Goal: Task Accomplishment & Management: Complete application form

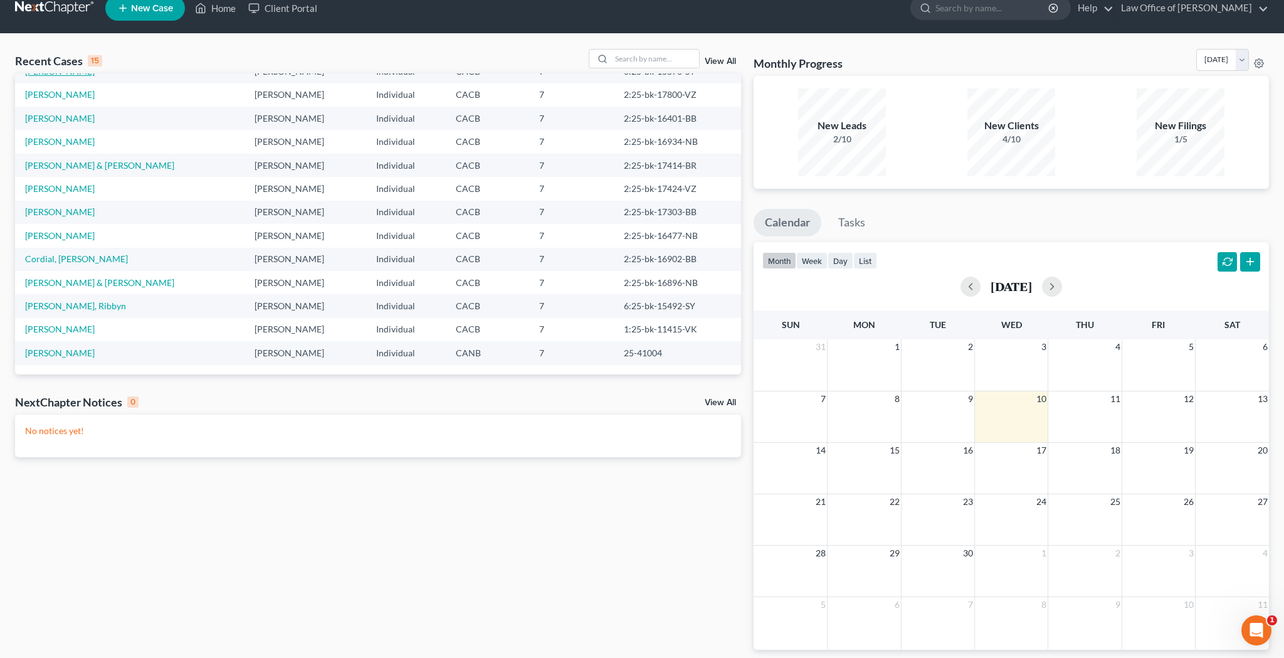
scroll to position [23, 0]
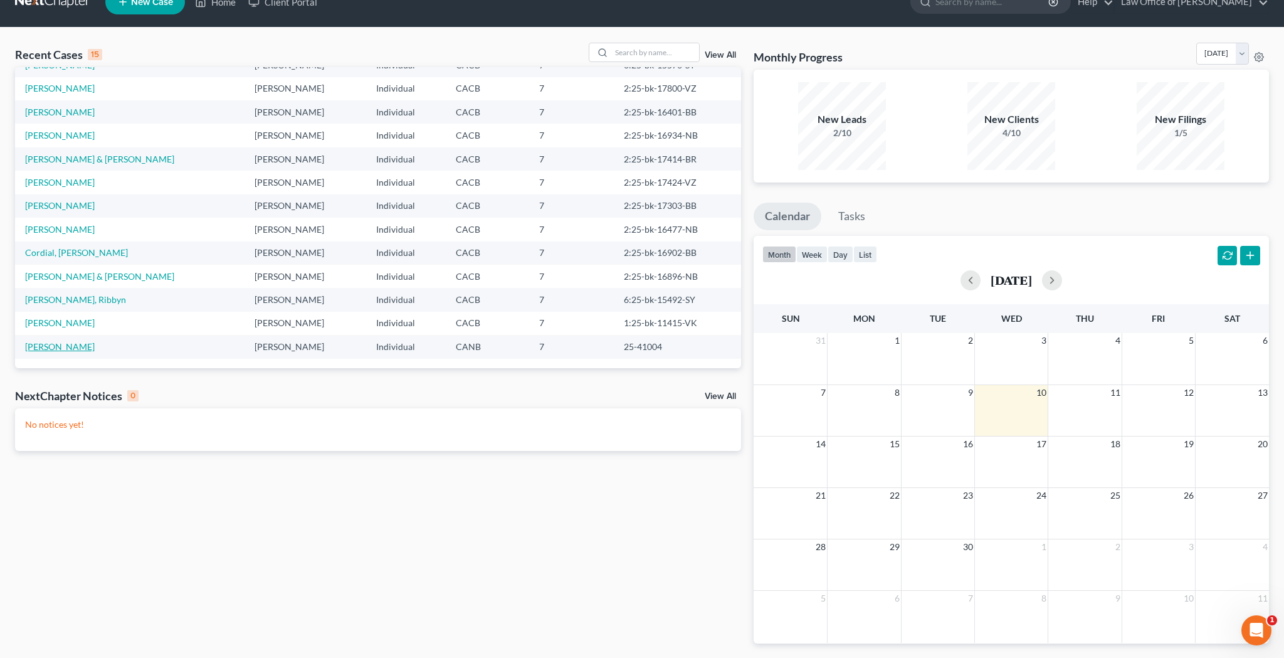
click at [67, 345] on link "[PERSON_NAME]" at bounding box center [60, 346] width 70 height 11
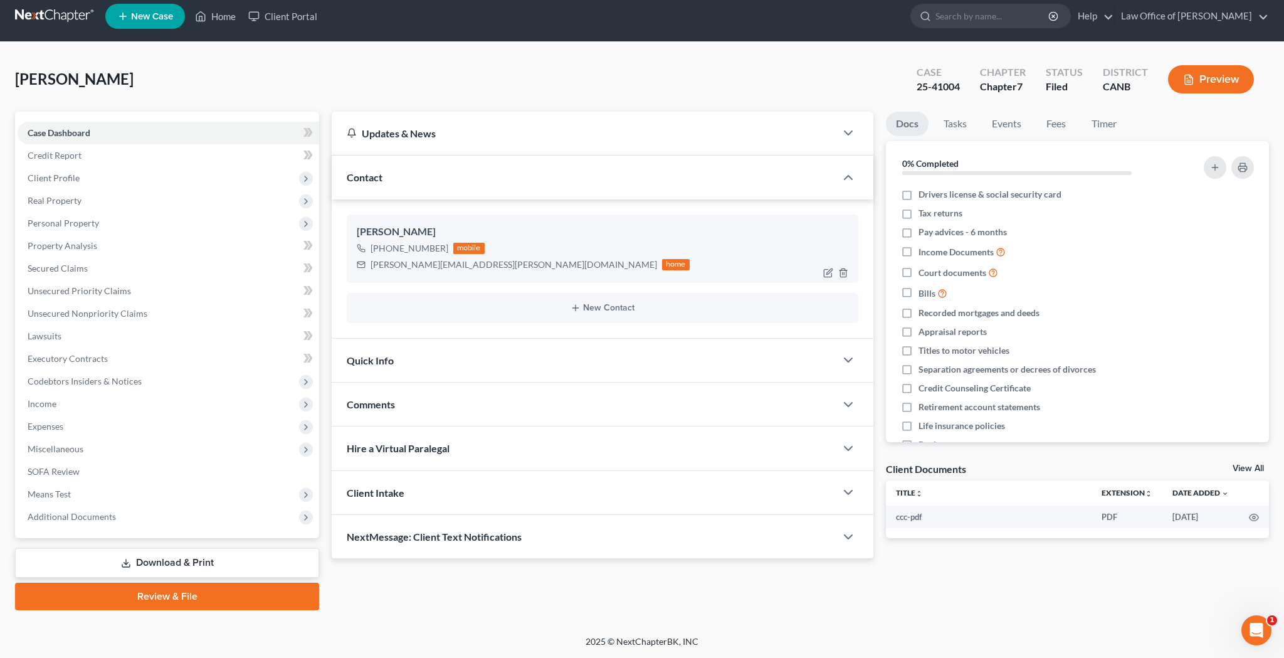
scroll to position [9, 0]
click at [858, 362] on div at bounding box center [855, 359] width 38 height 25
click at [850, 361] on icon "button" at bounding box center [848, 359] width 15 height 15
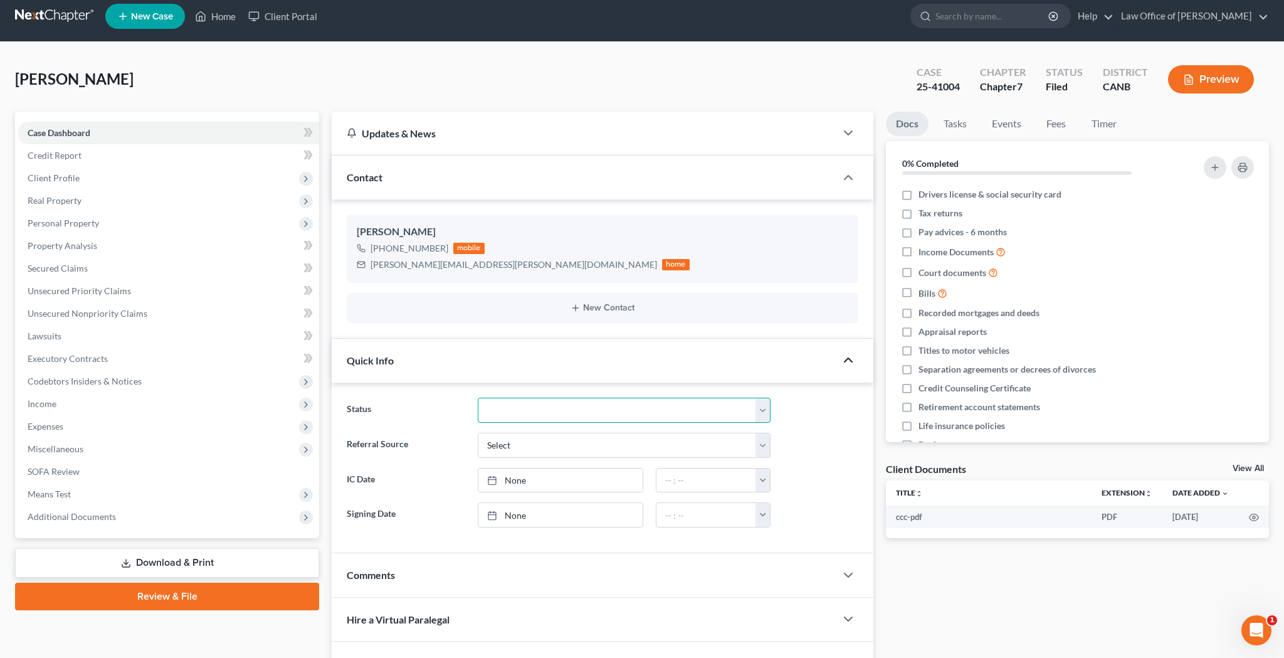
select select "0"
click at [229, 18] on link "Home" at bounding box center [215, 16] width 53 height 23
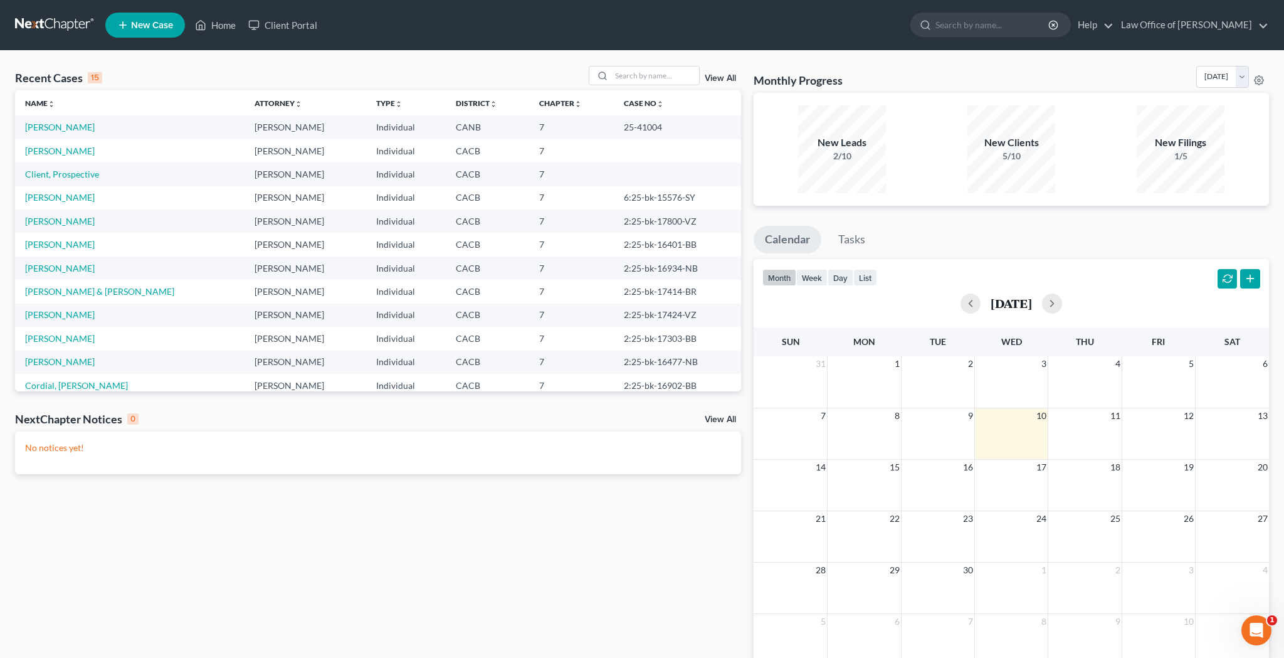
click at [722, 80] on link "View All" at bounding box center [720, 78] width 31 height 9
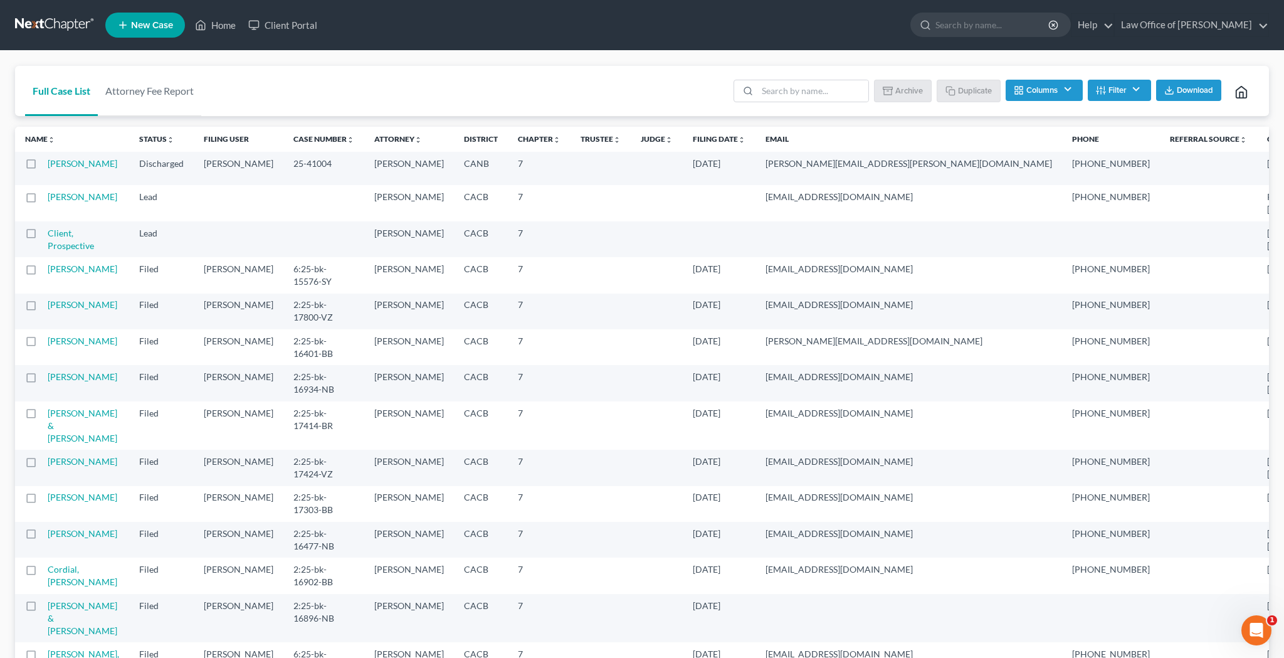
click at [43, 167] on label at bounding box center [43, 167] width 0 height 0
click at [48, 165] on input "checkbox" at bounding box center [52, 161] width 8 height 8
click at [901, 90] on button "Archive" at bounding box center [904, 90] width 56 height 21
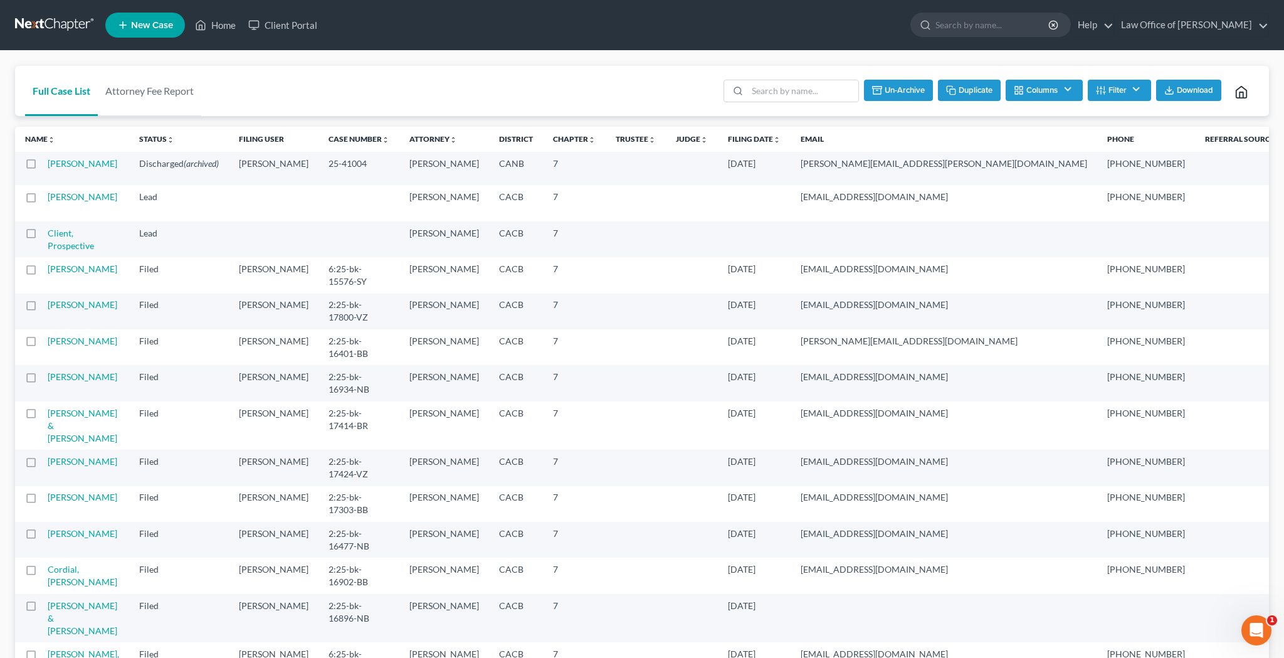
checkbox input "false"
click at [218, 24] on link "Home" at bounding box center [215, 25] width 53 height 23
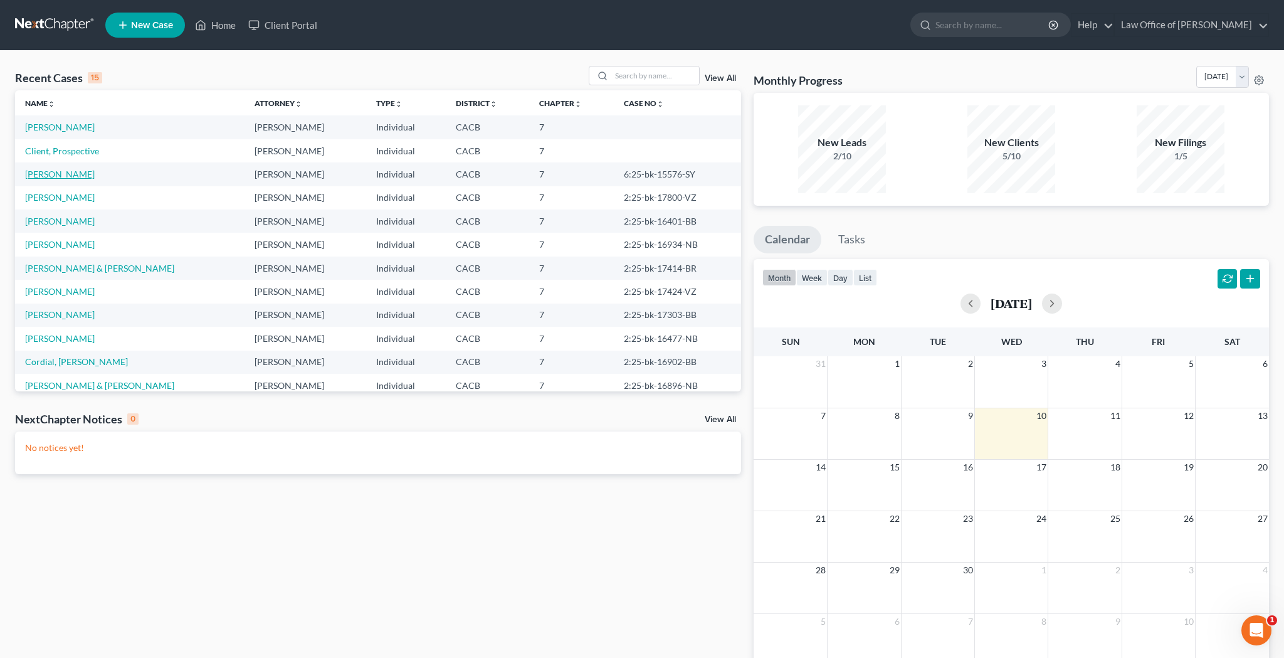
click at [83, 177] on link "[PERSON_NAME]" at bounding box center [60, 174] width 70 height 11
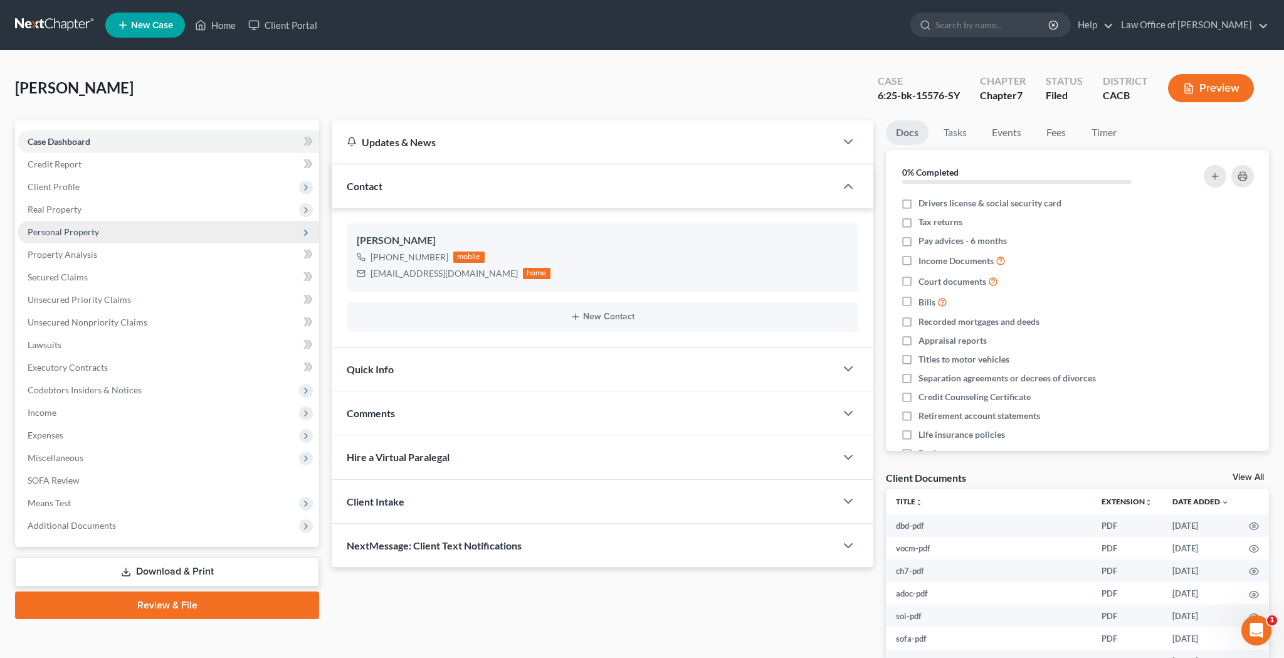
click at [81, 231] on span "Personal Property" at bounding box center [63, 231] width 71 height 11
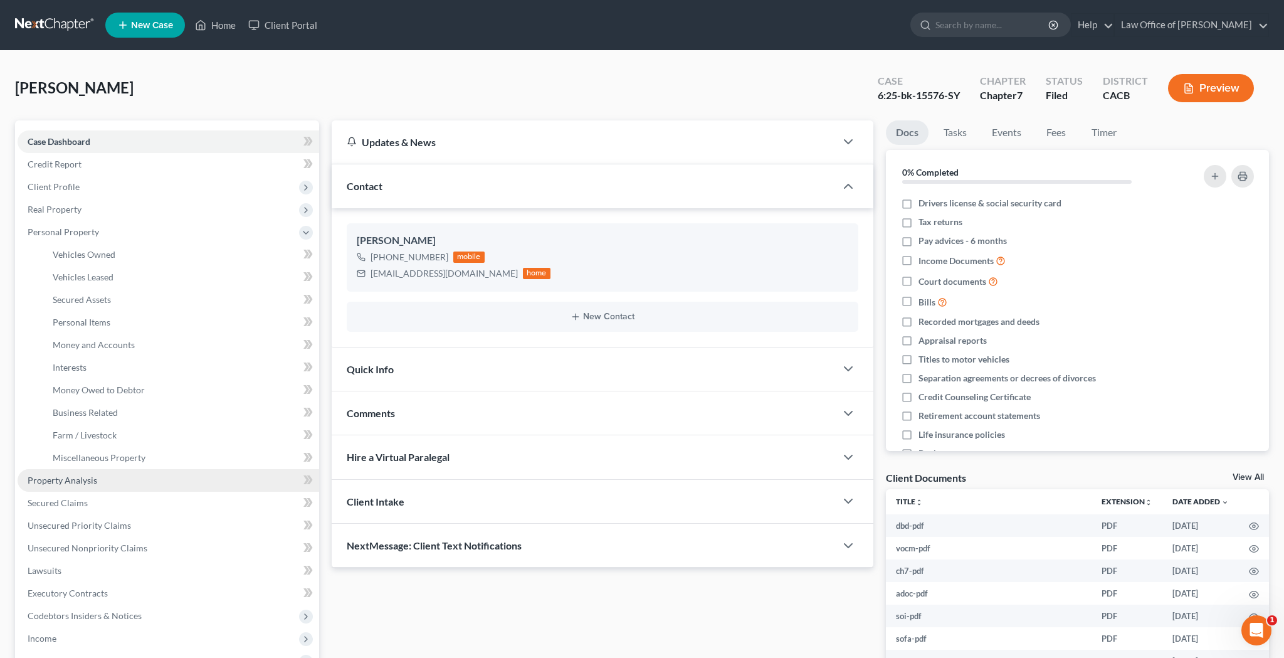
click at [102, 481] on link "Property Analysis" at bounding box center [169, 480] width 302 height 23
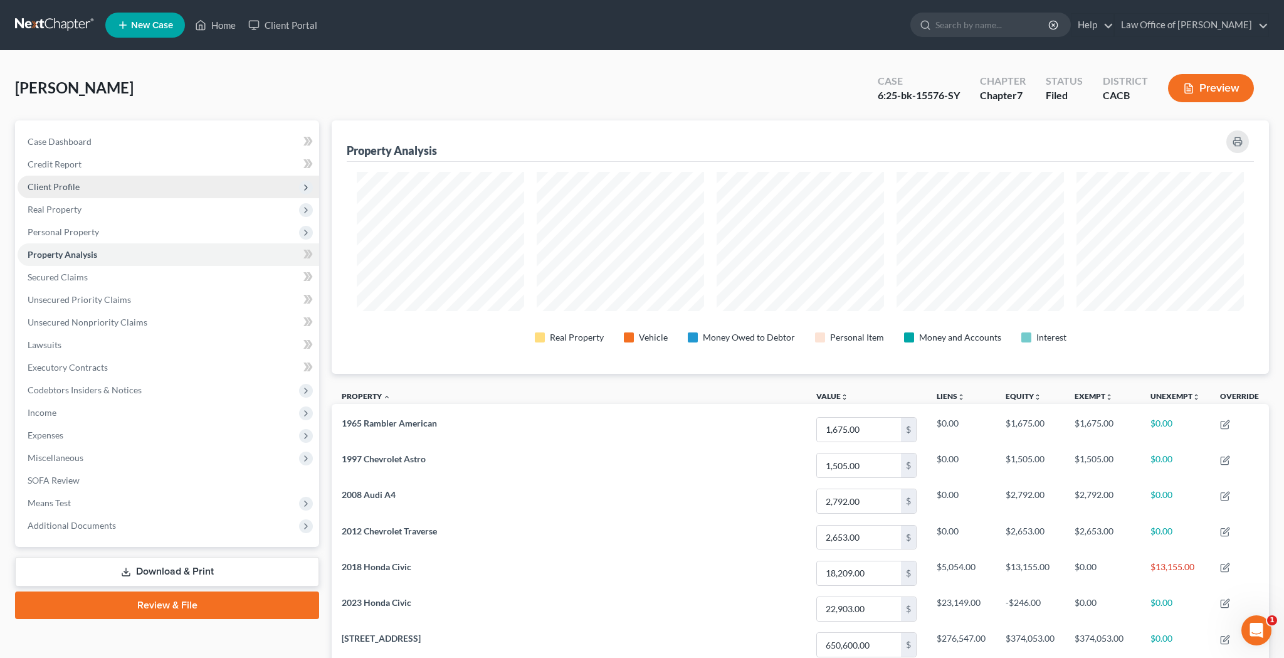
click at [136, 186] on span "Client Profile" at bounding box center [169, 187] width 302 height 23
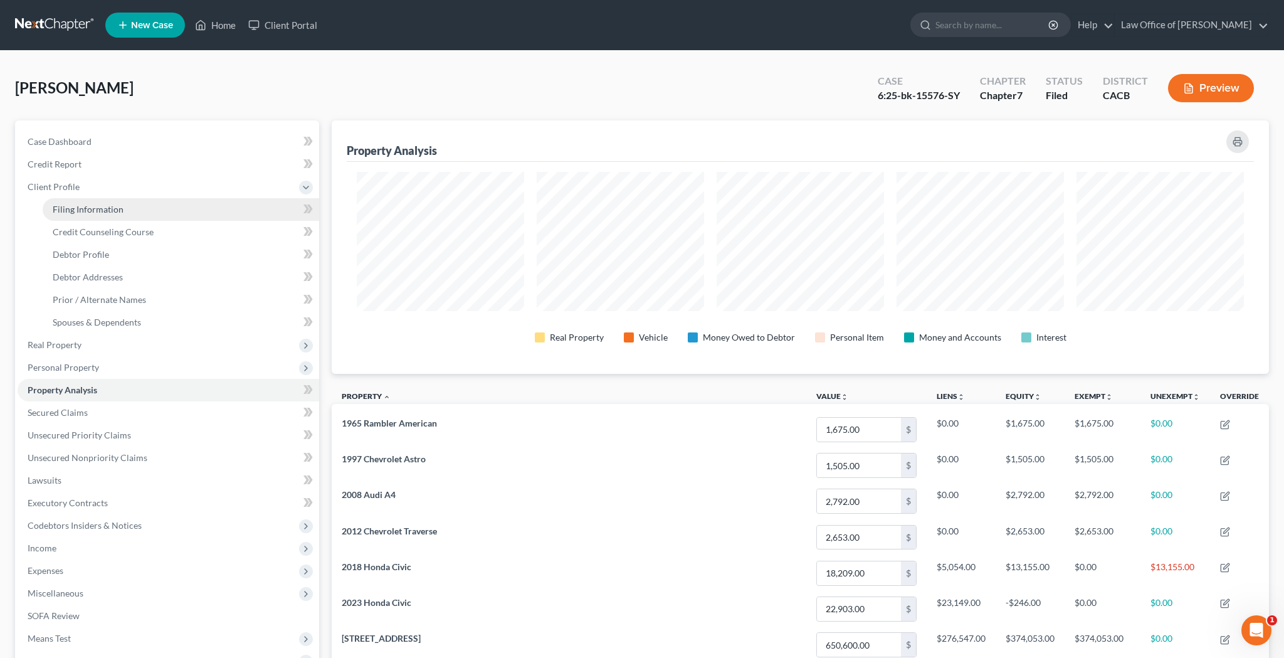
click at [130, 209] on link "Filing Information" at bounding box center [181, 209] width 276 height 23
select select "1"
select select "0"
select select "4"
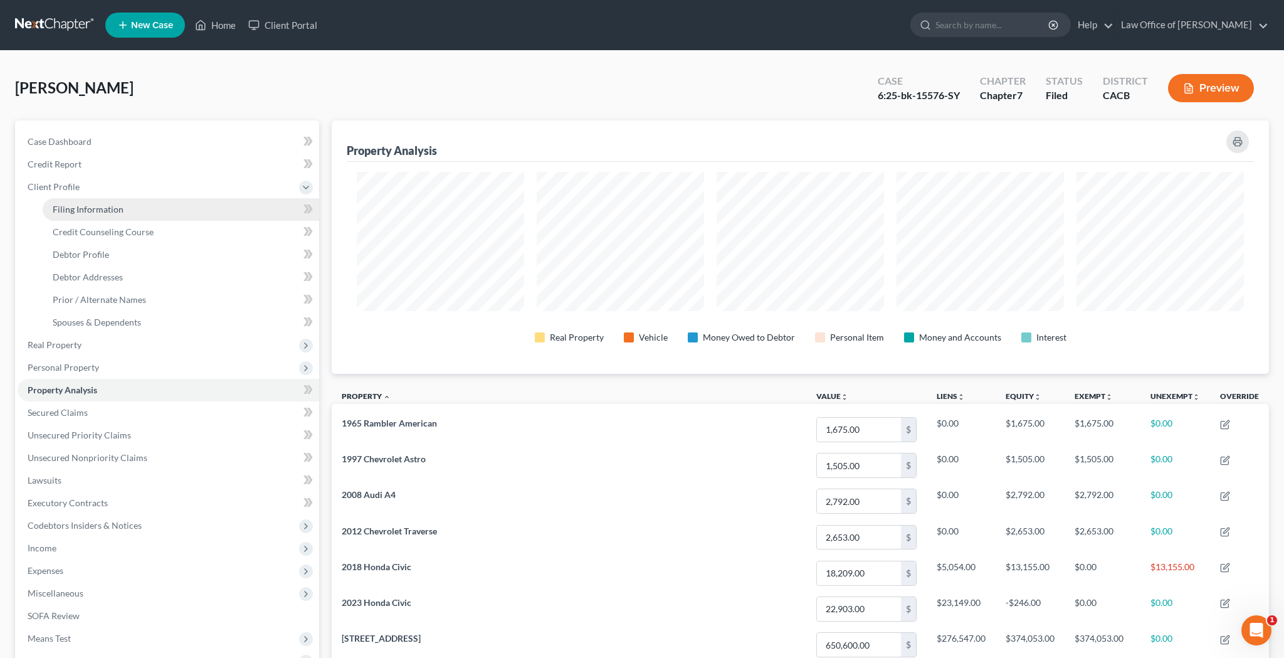
select select "1"
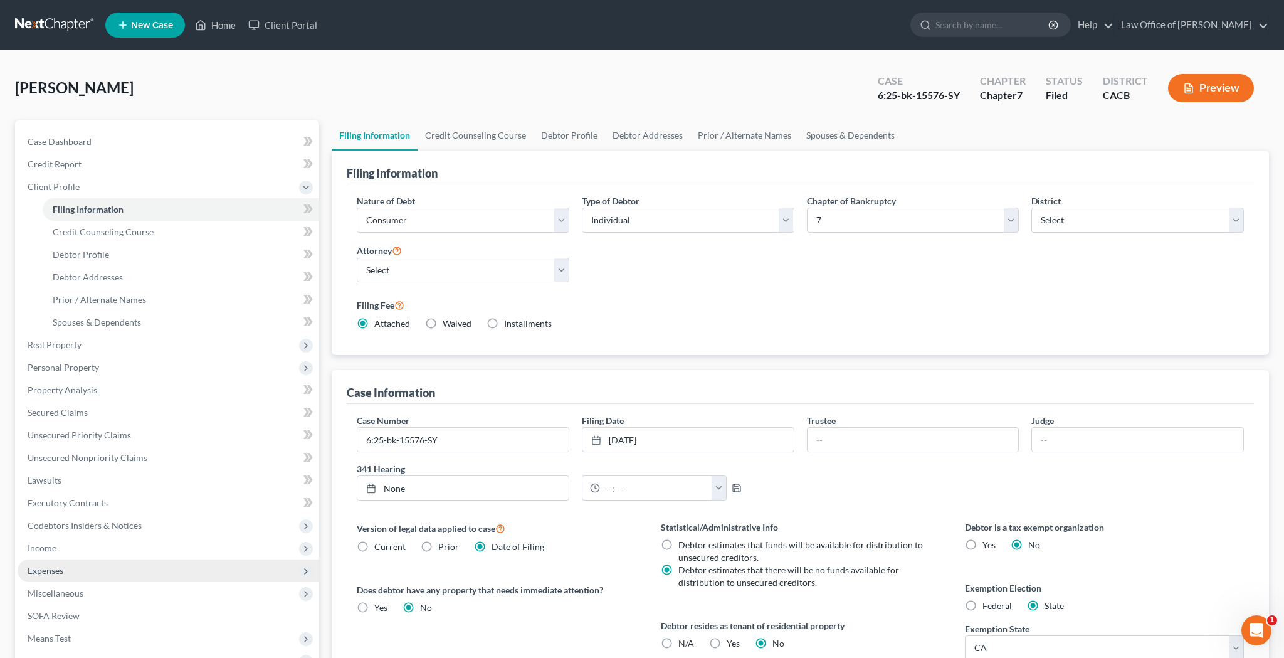
click at [122, 564] on span "Expenses" at bounding box center [169, 570] width 302 height 23
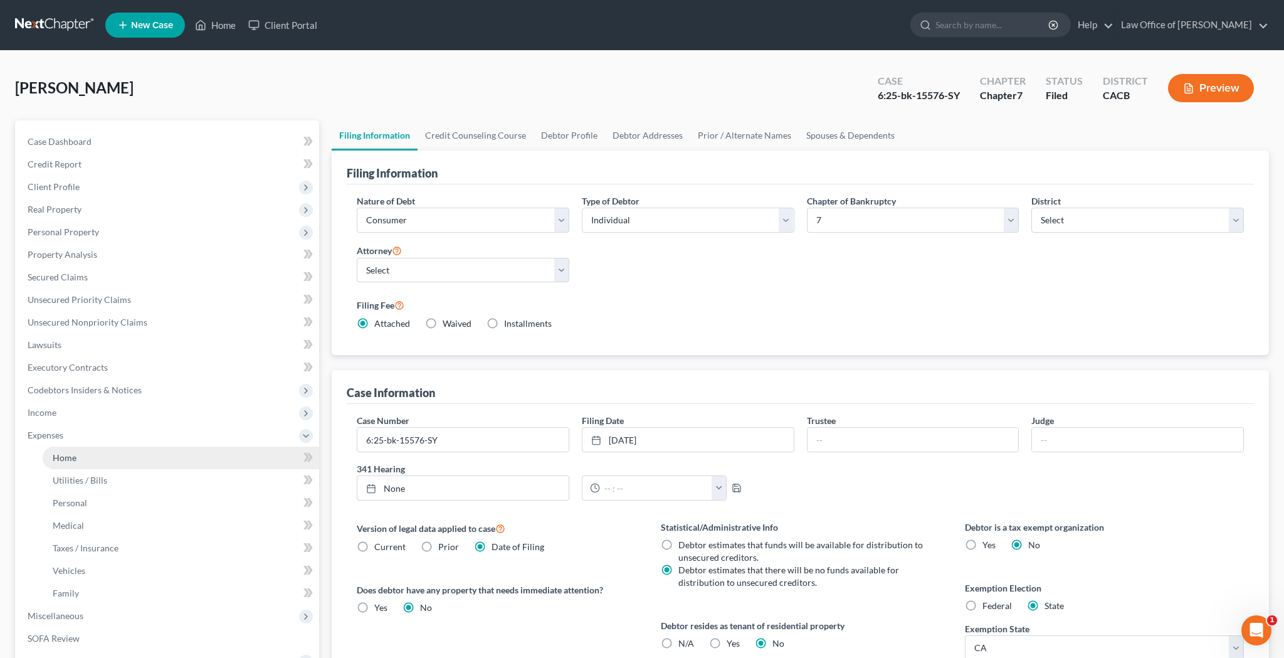
click at [122, 459] on link "Home" at bounding box center [181, 457] width 276 height 23
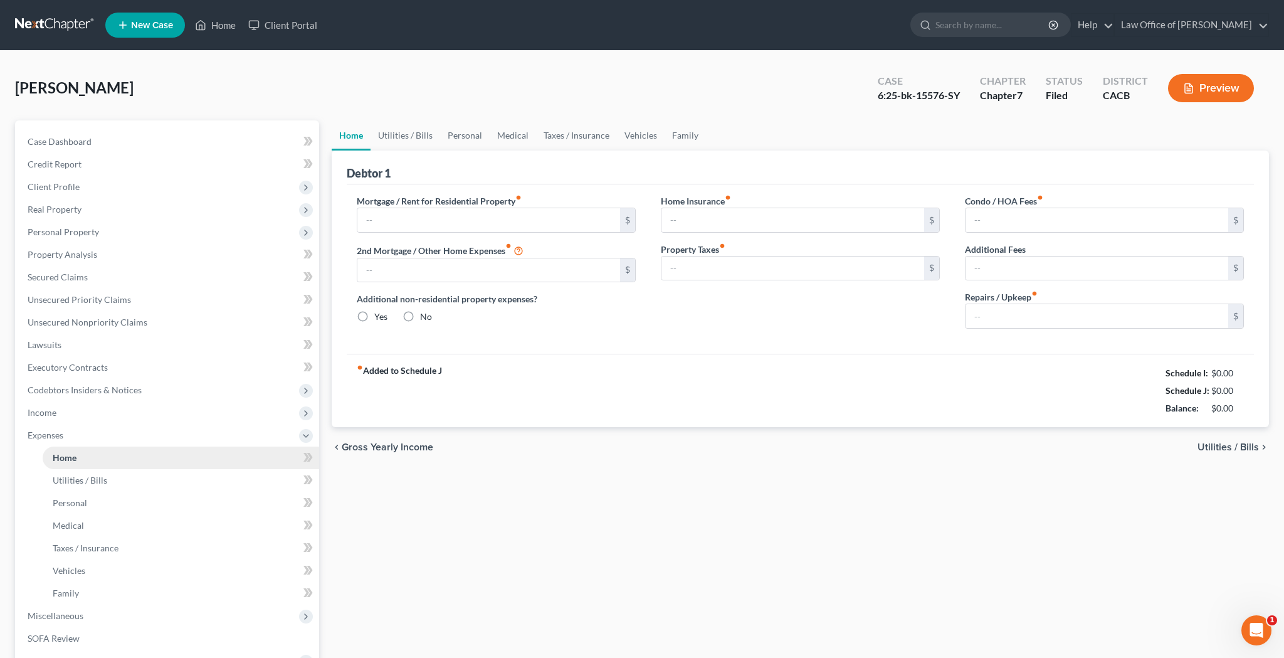
type input "1,698.99"
type input "0.00"
radio input "true"
type input "0.00"
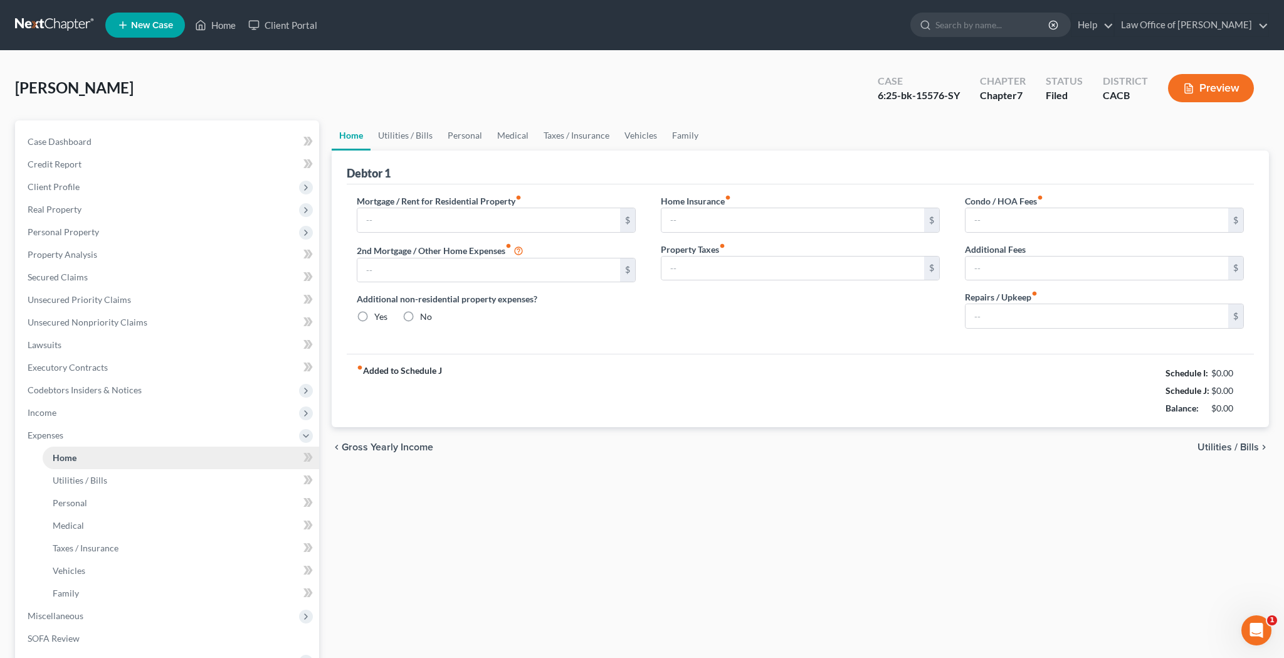
type input "0.00"
click at [423, 136] on link "Utilities / Bills" at bounding box center [405, 135] width 70 height 30
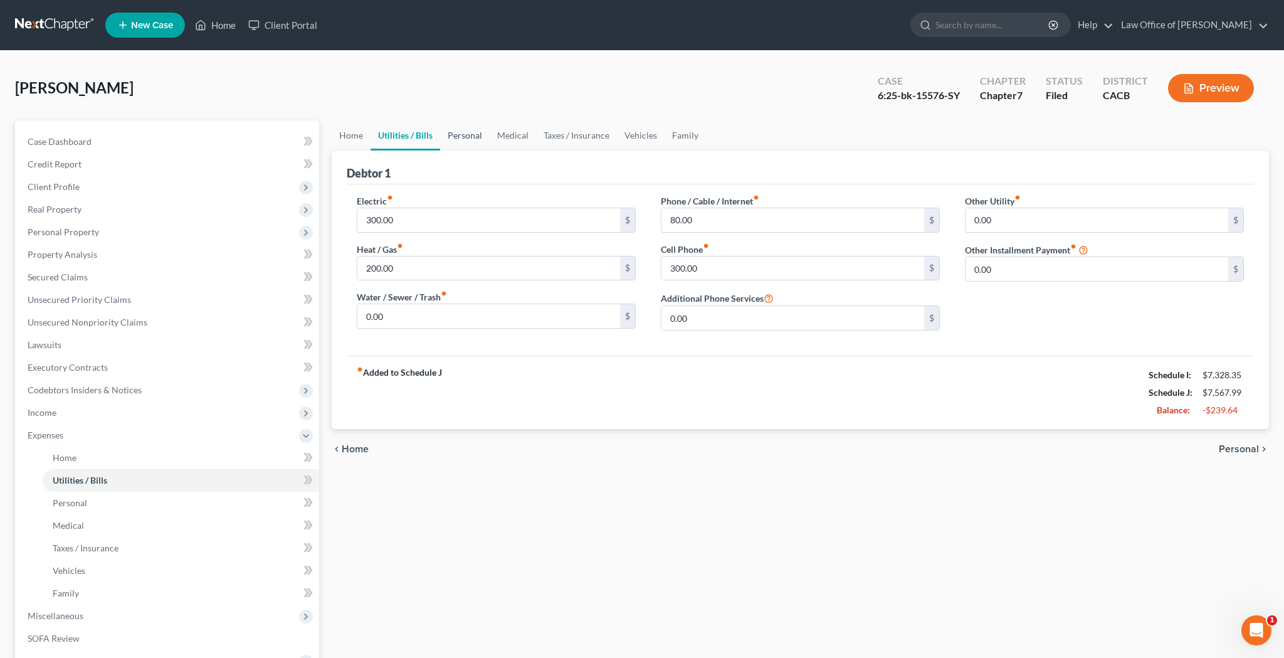
click at [458, 136] on link "Personal" at bounding box center [465, 135] width 50 height 30
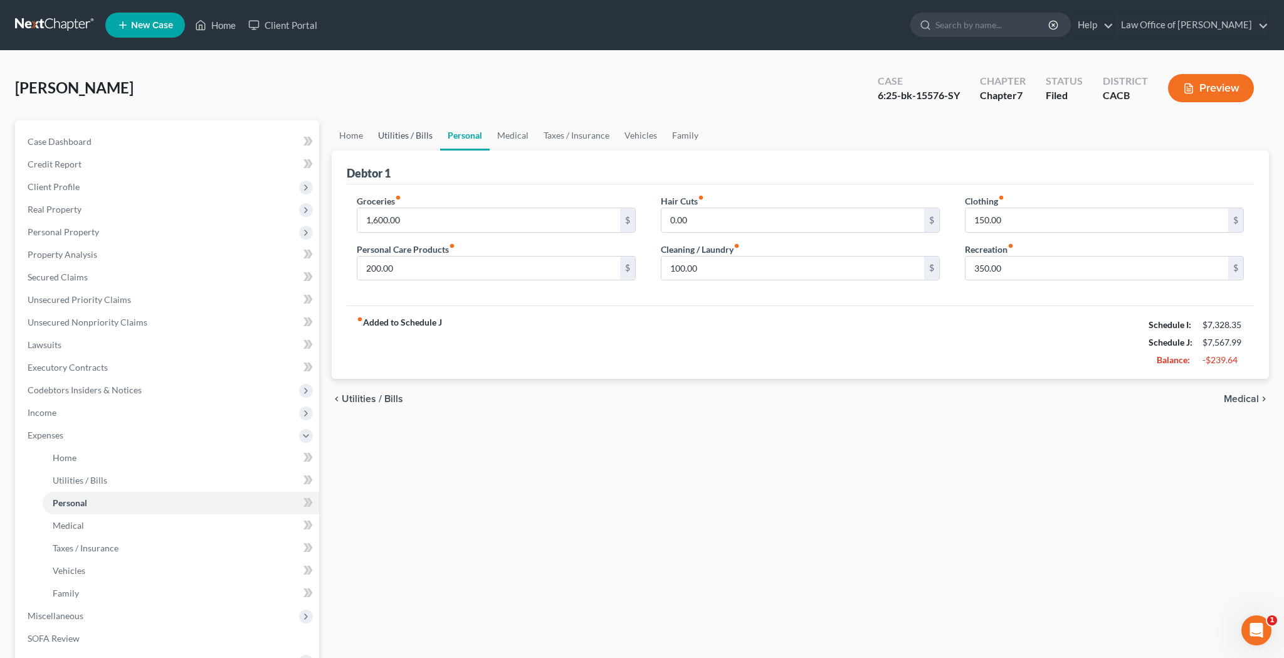
click at [423, 140] on link "Utilities / Bills" at bounding box center [405, 135] width 70 height 30
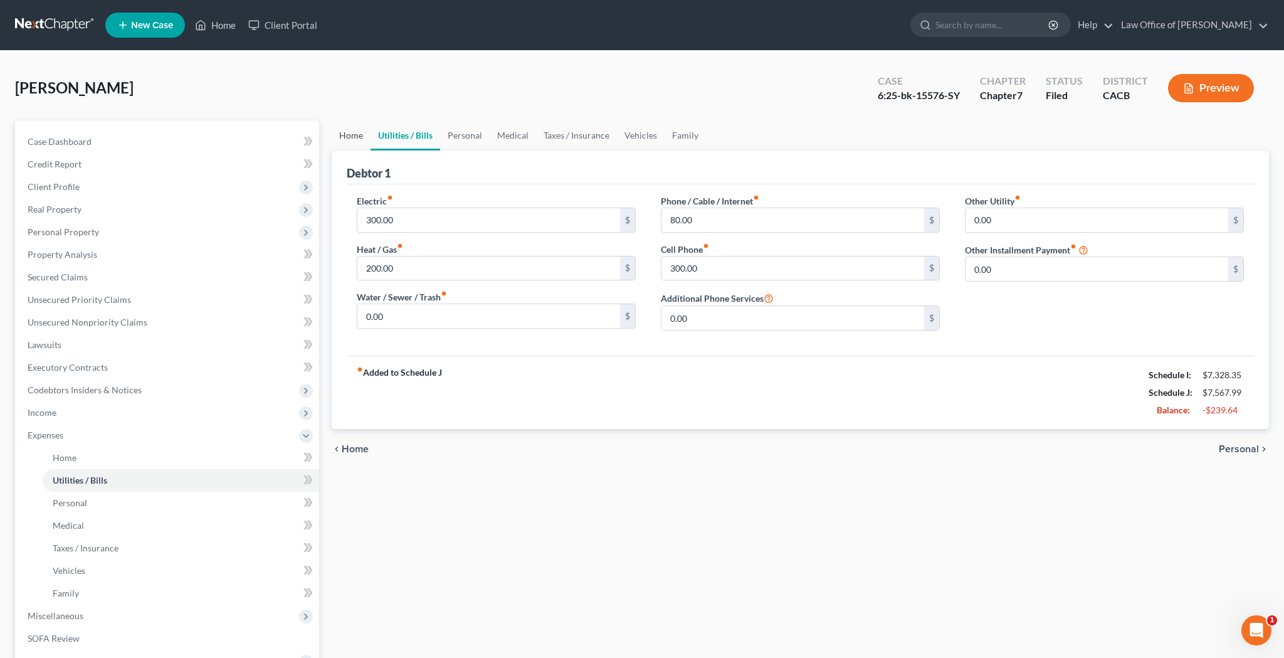
click at [349, 135] on link "Home" at bounding box center [351, 135] width 39 height 30
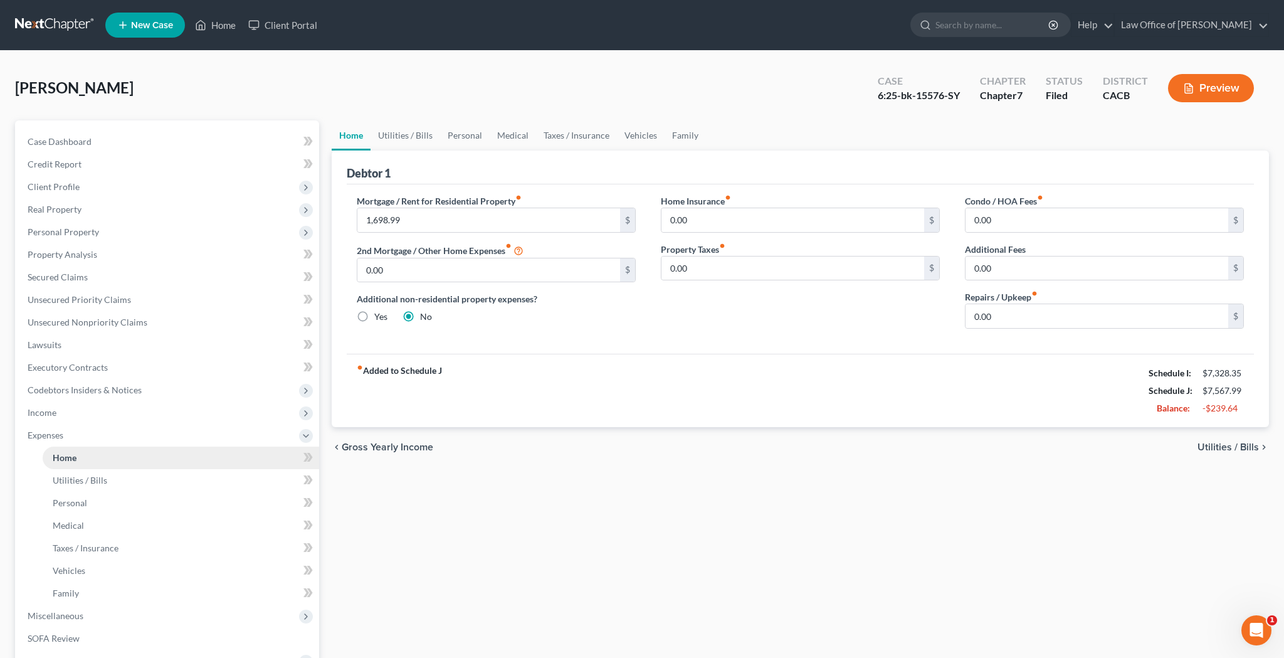
click at [189, 459] on link "Home" at bounding box center [181, 457] width 276 height 23
click at [469, 138] on link "Personal" at bounding box center [465, 135] width 50 height 30
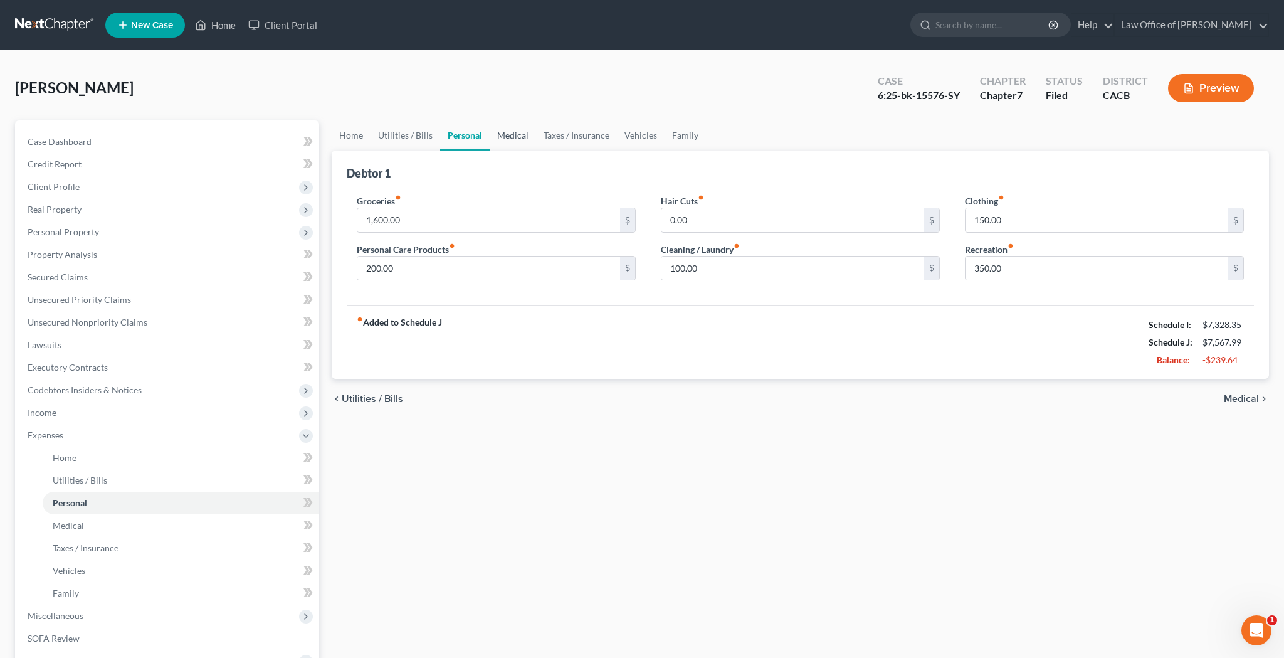
click at [505, 137] on link "Medical" at bounding box center [513, 135] width 46 height 30
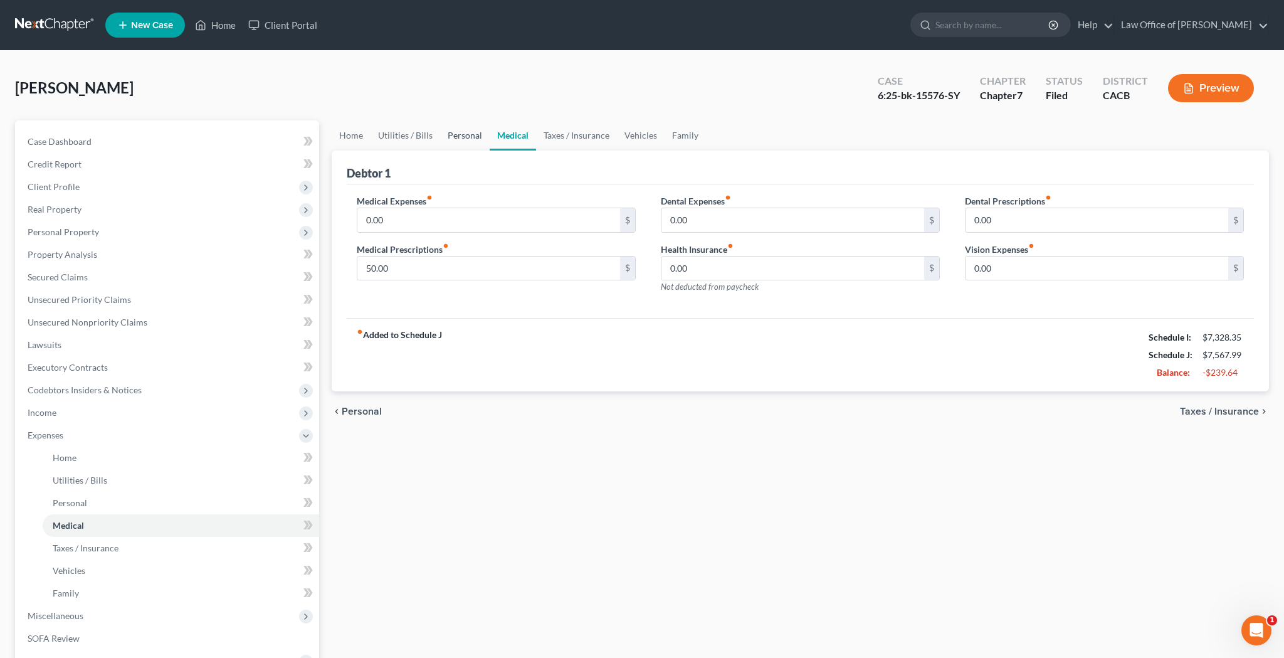
click at [462, 140] on link "Personal" at bounding box center [465, 135] width 50 height 30
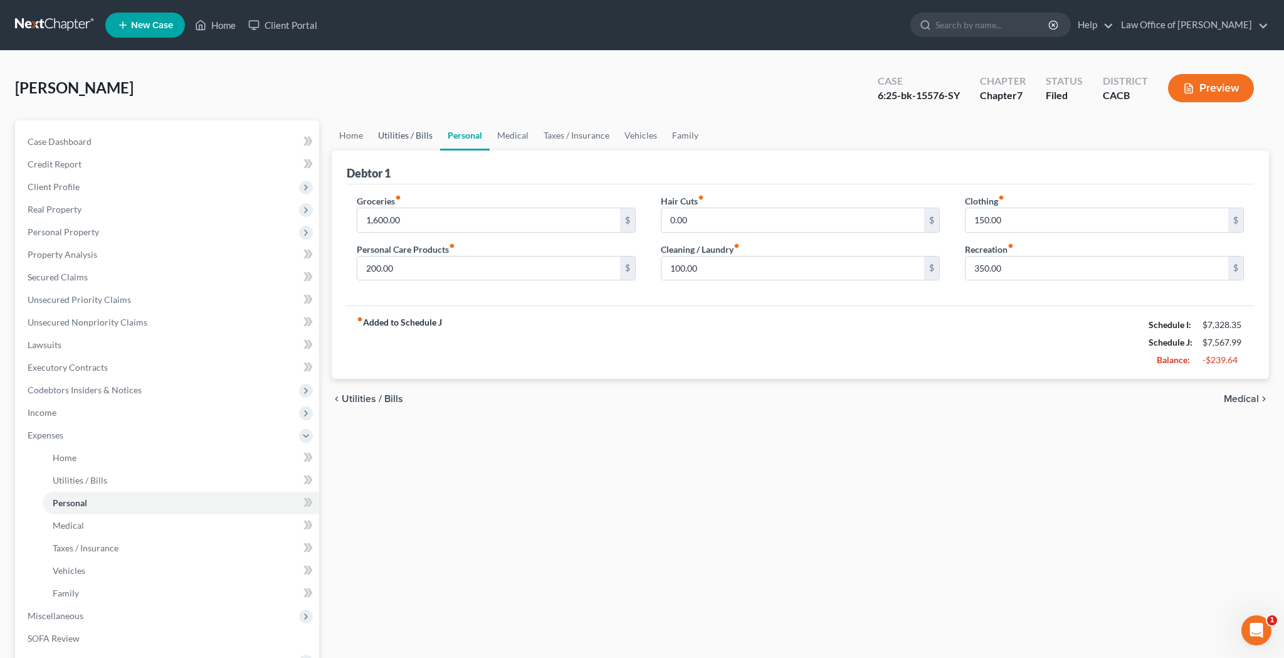
click at [413, 137] on link "Utilities / Bills" at bounding box center [405, 135] width 70 height 30
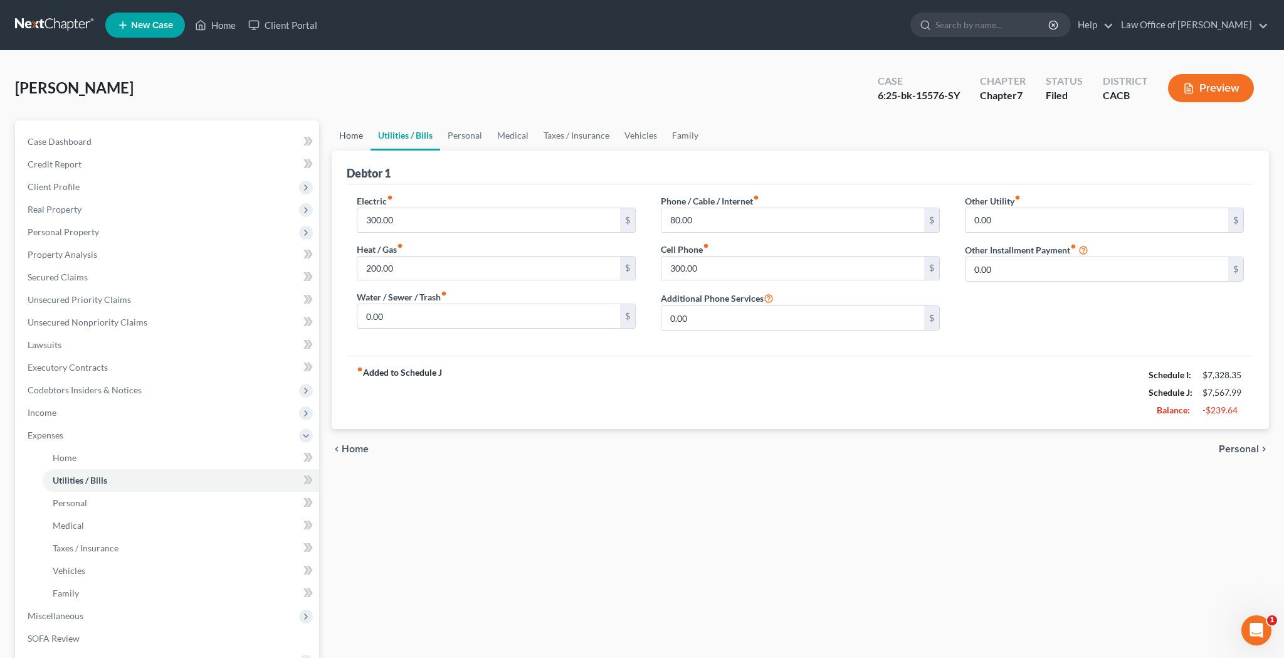
click at [355, 140] on link "Home" at bounding box center [351, 135] width 39 height 30
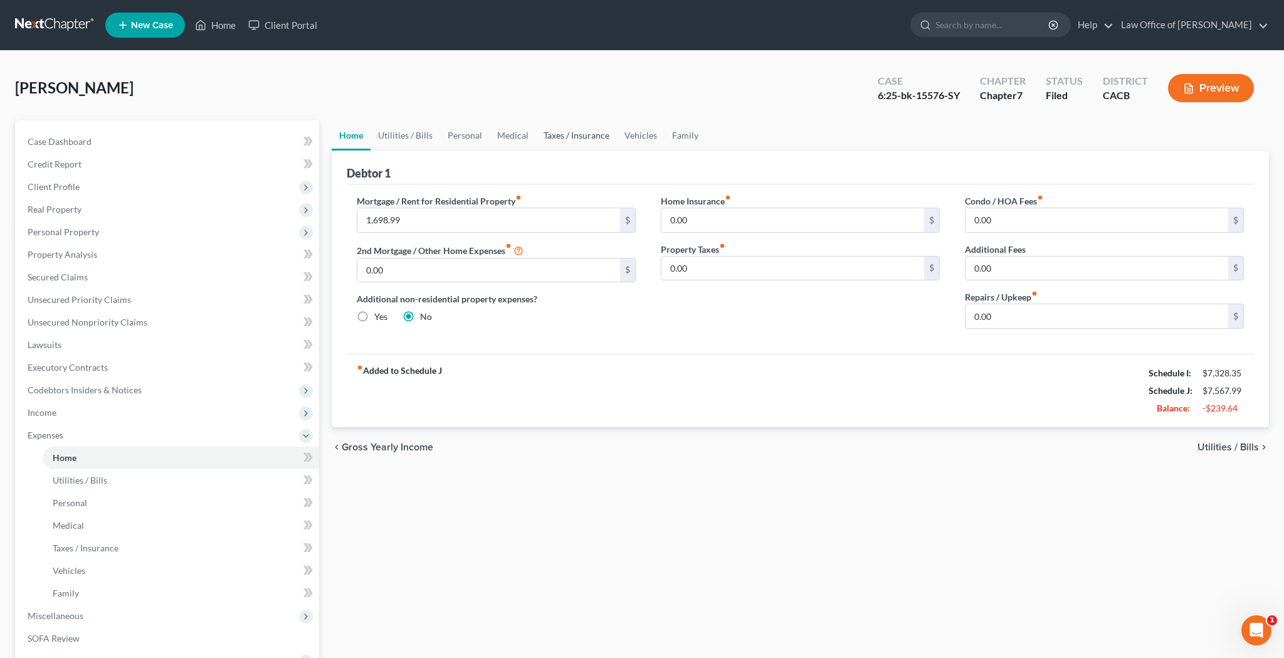
click at [593, 139] on link "Taxes / Insurance" at bounding box center [576, 135] width 81 height 30
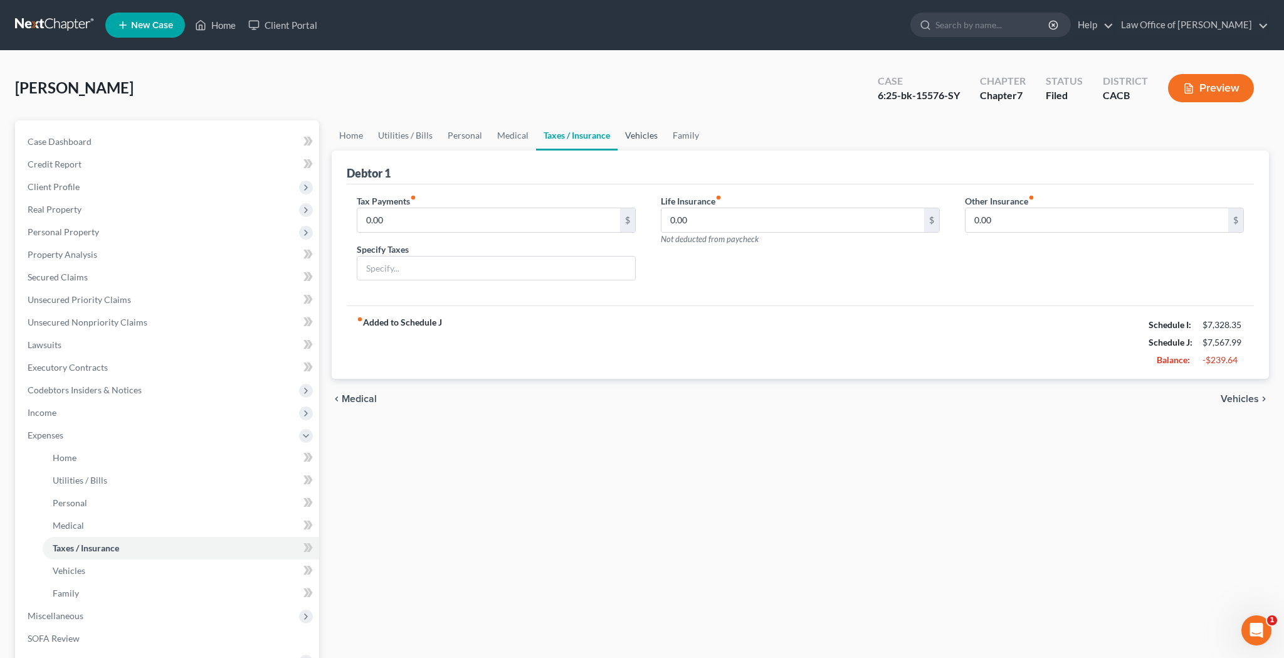
click at [633, 136] on link "Vehicles" at bounding box center [641, 135] width 48 height 30
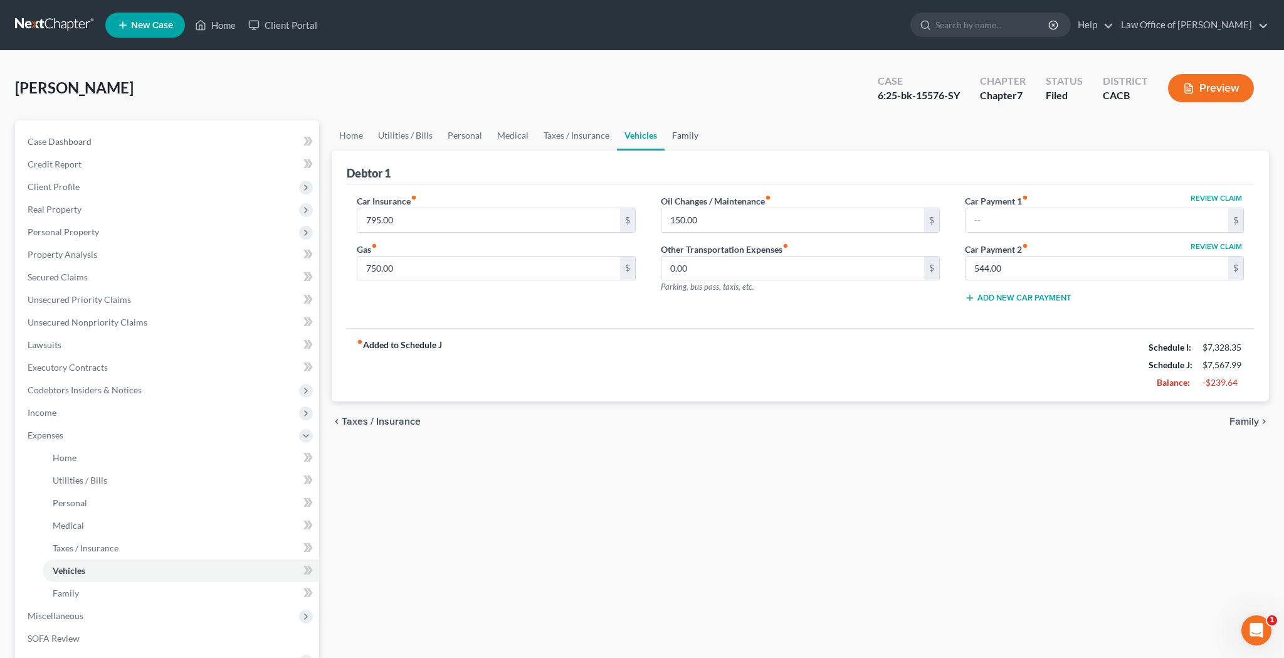
click at [680, 138] on link "Family" at bounding box center [684, 135] width 41 height 30
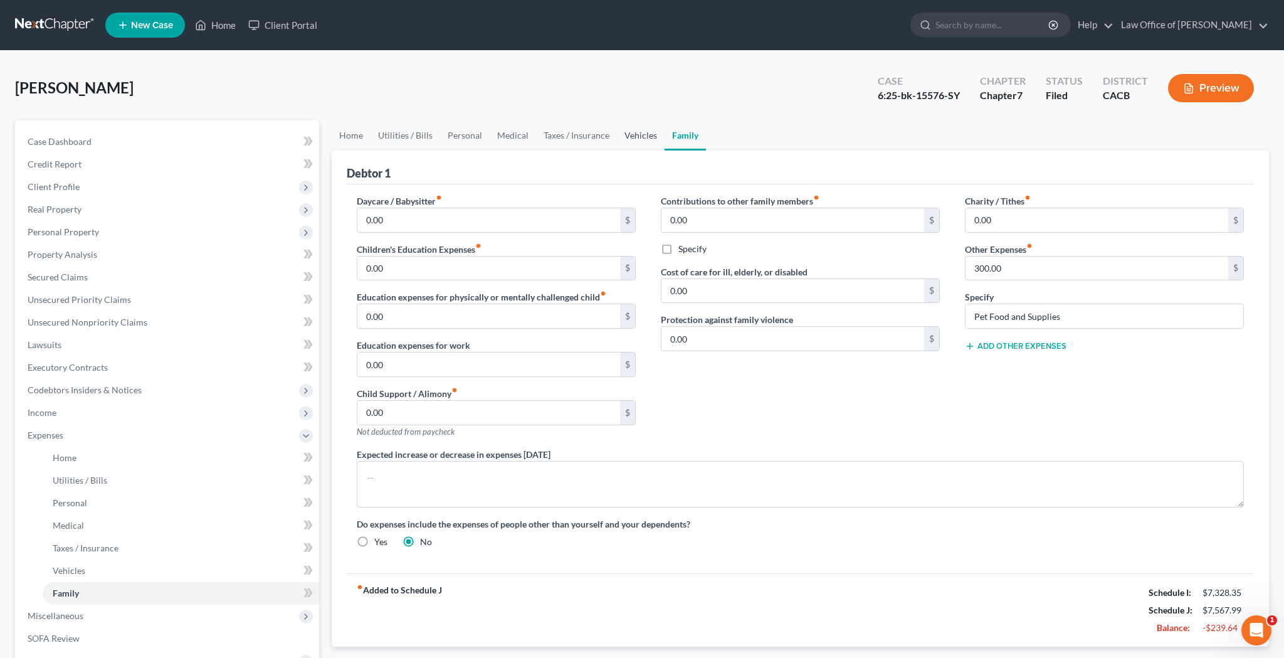
click at [646, 138] on link "Vehicles" at bounding box center [641, 135] width 48 height 30
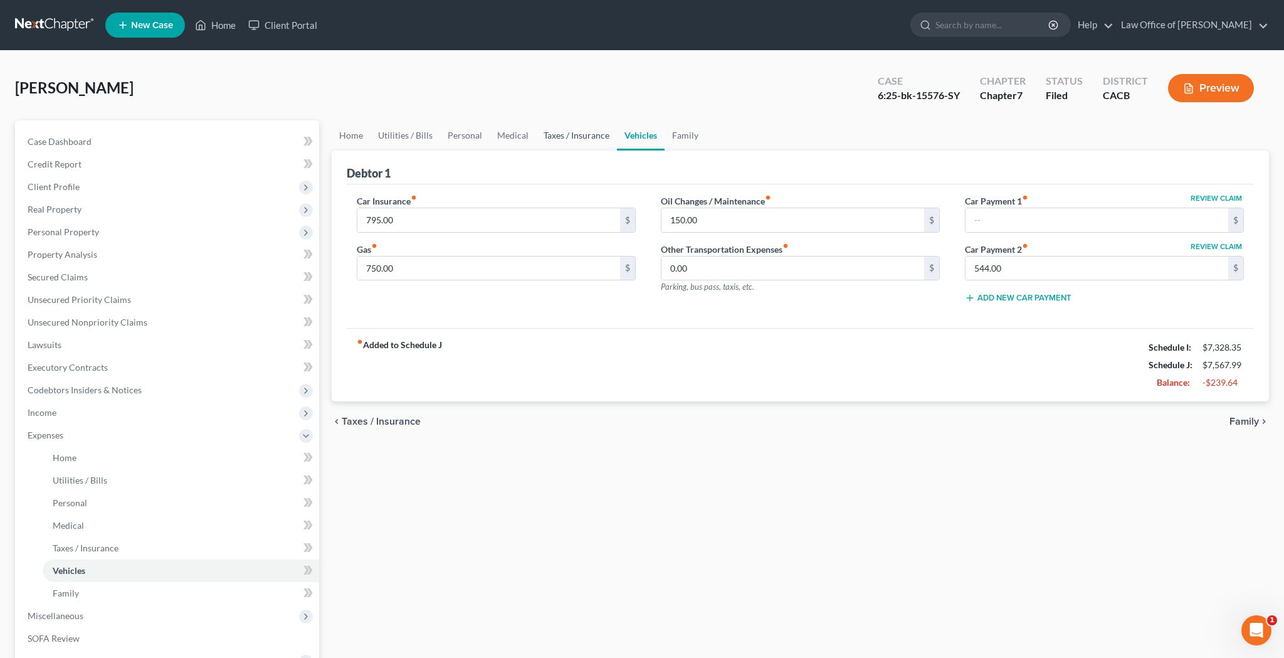
click at [571, 139] on link "Taxes / Insurance" at bounding box center [576, 135] width 81 height 30
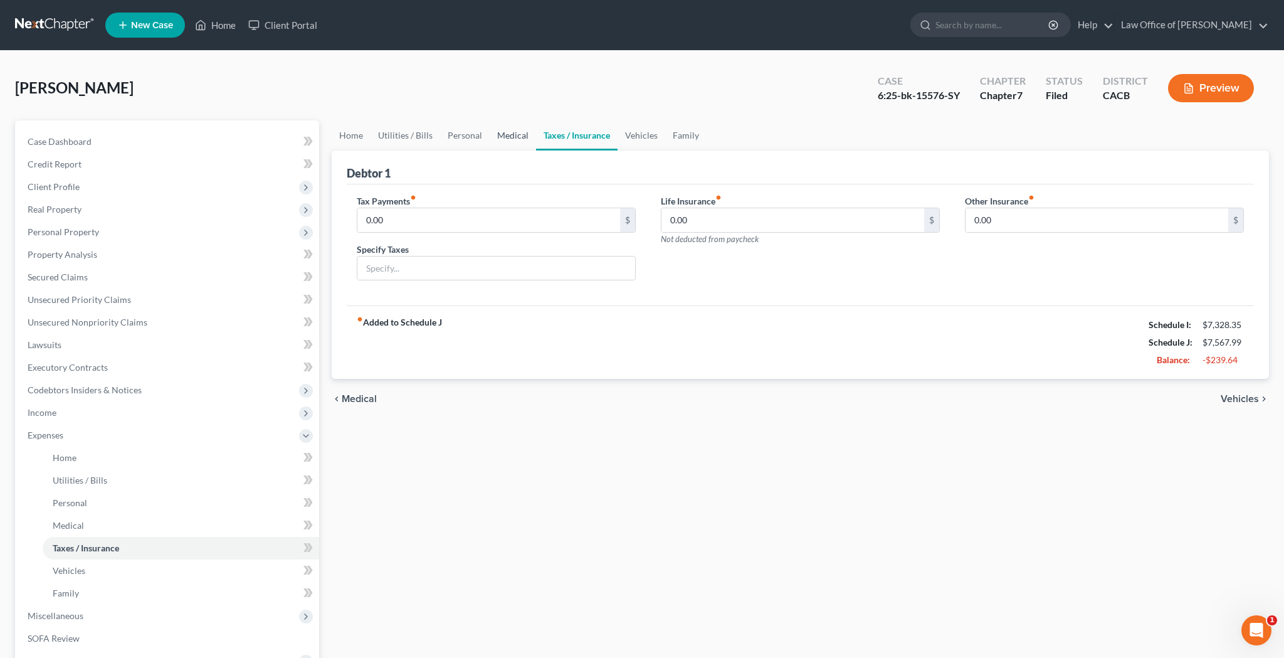
click at [513, 139] on link "Medical" at bounding box center [513, 135] width 46 height 30
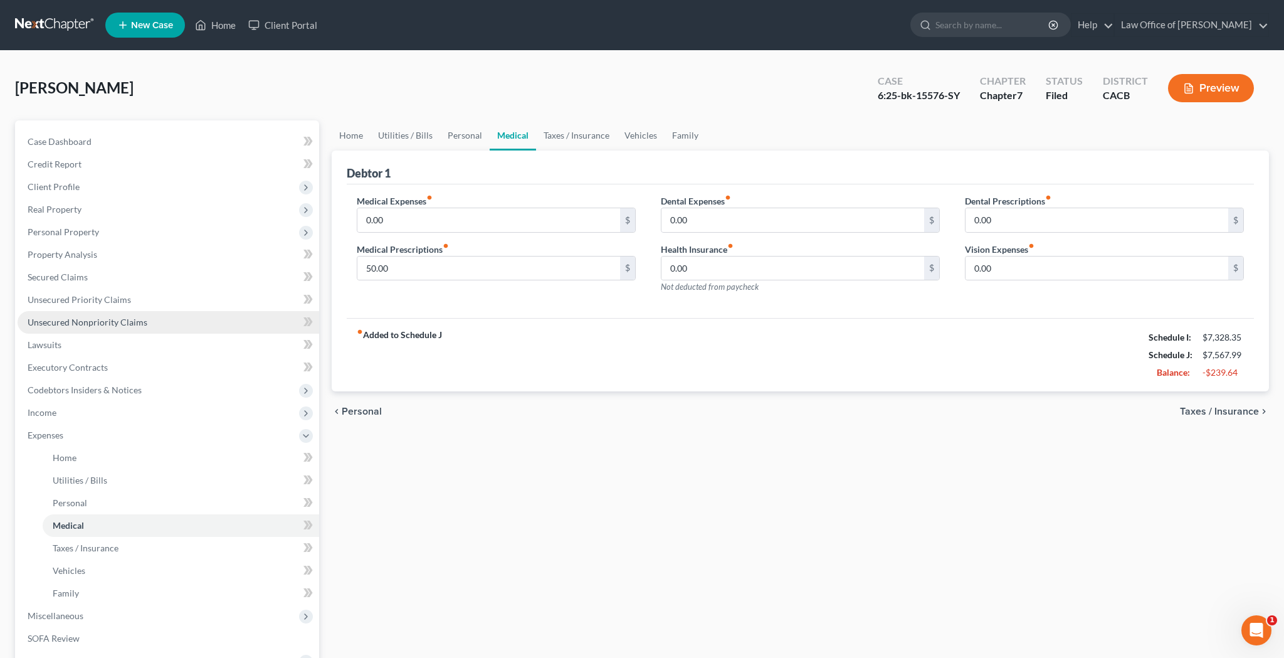
click at [152, 323] on link "Unsecured Nonpriority Claims" at bounding box center [169, 322] width 302 height 23
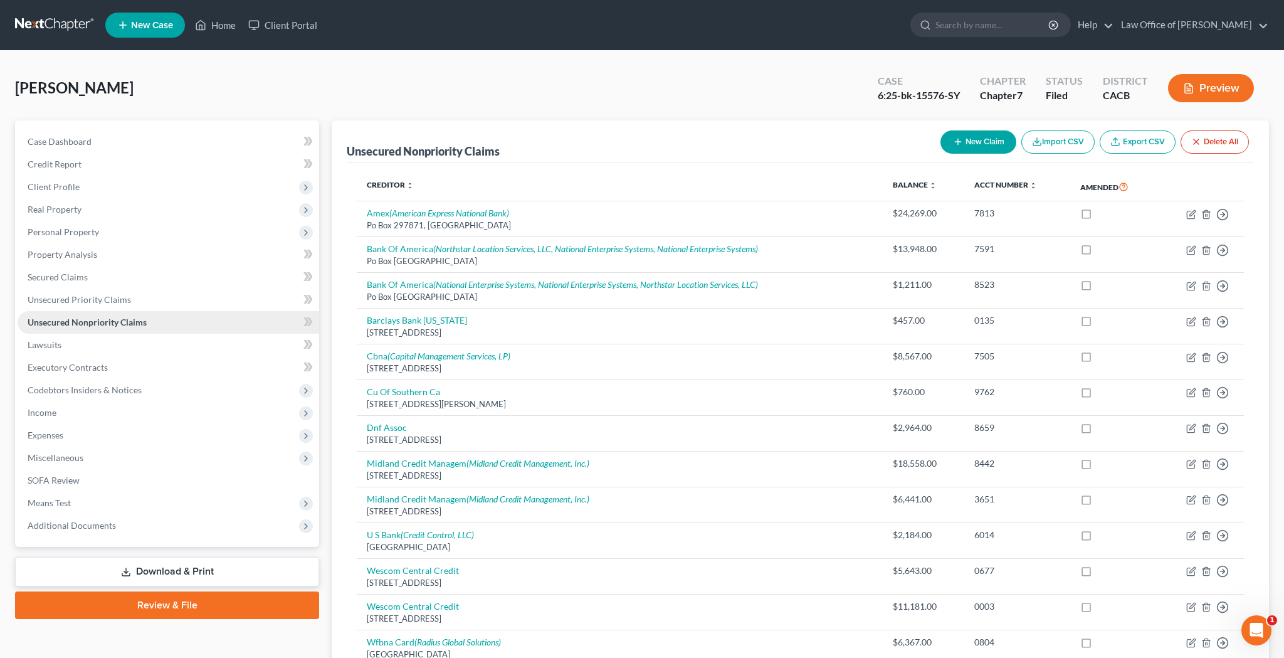
click at [138, 319] on span "Unsecured Nonpriority Claims" at bounding box center [87, 322] width 119 height 11
click at [99, 190] on span "Client Profile" at bounding box center [169, 187] width 302 height 23
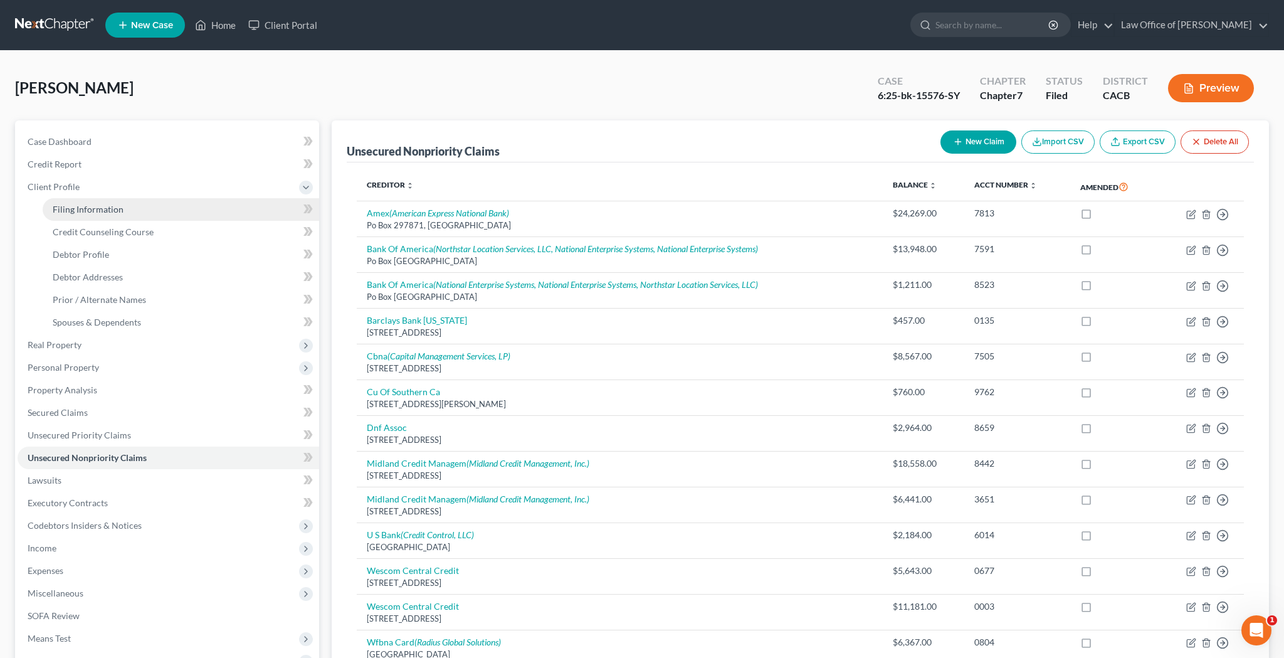
click at [103, 207] on span "Filing Information" at bounding box center [88, 209] width 71 height 11
select select "1"
select select "0"
select select "7"
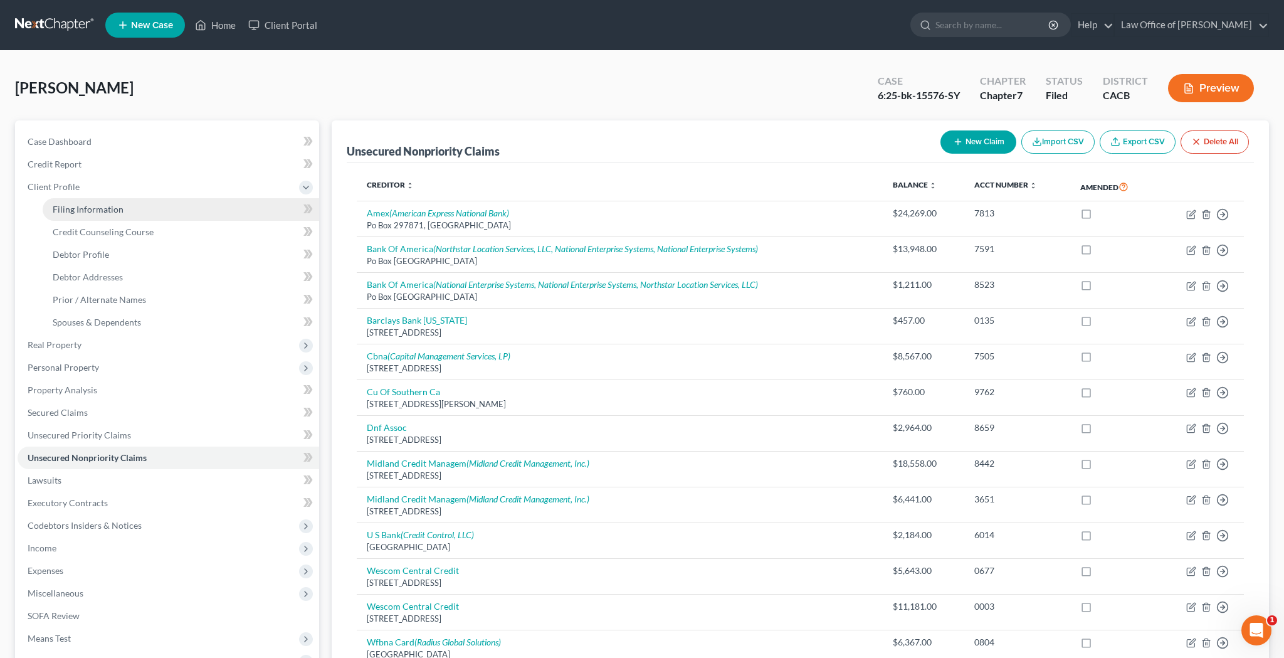
select select "0"
select select "4"
select select "1"
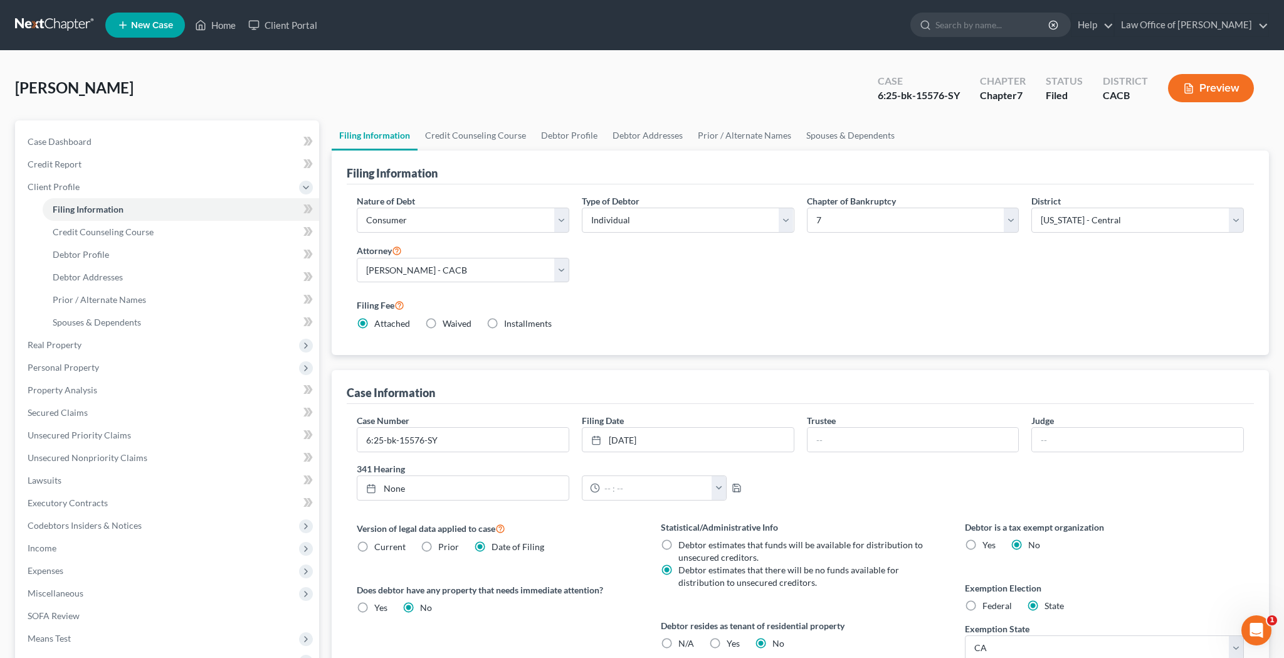
click at [275, 85] on div "[PERSON_NAME] Upgraded Case 6:25-bk-15576-SY Chapter Chapter 7 Status Filed Dis…" at bounding box center [642, 93] width 1254 height 55
click at [227, 26] on link "Home" at bounding box center [215, 25] width 53 height 23
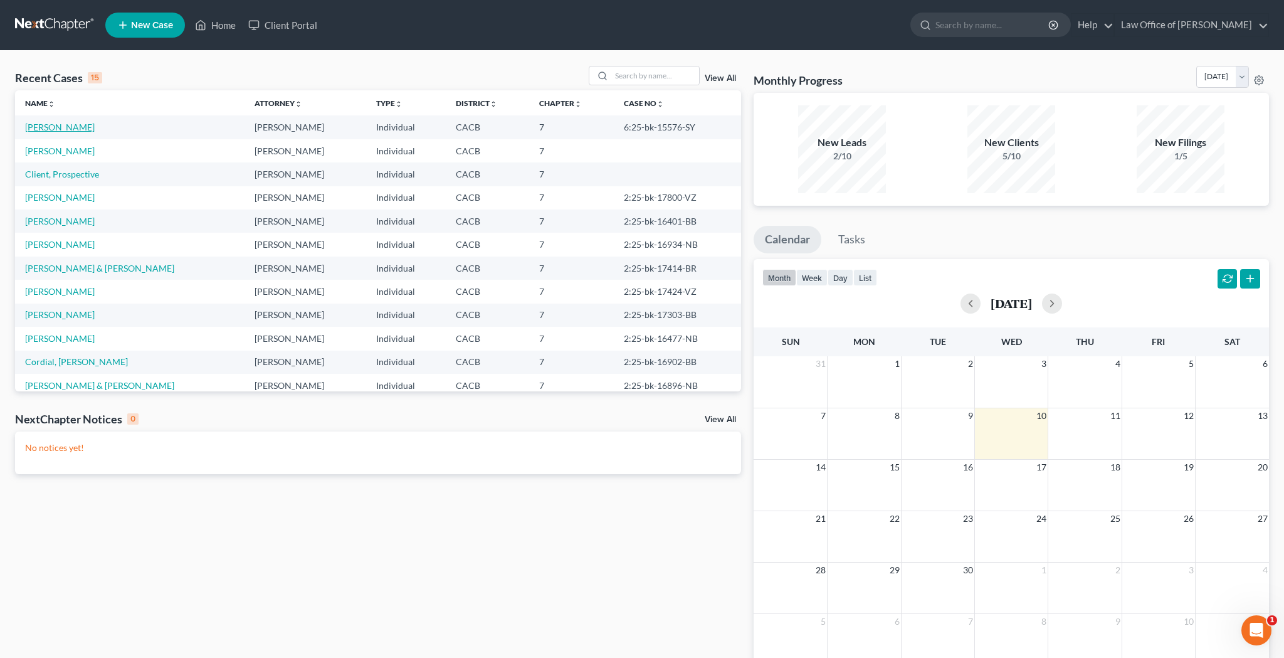
click at [78, 127] on link "[PERSON_NAME]" at bounding box center [60, 127] width 70 height 11
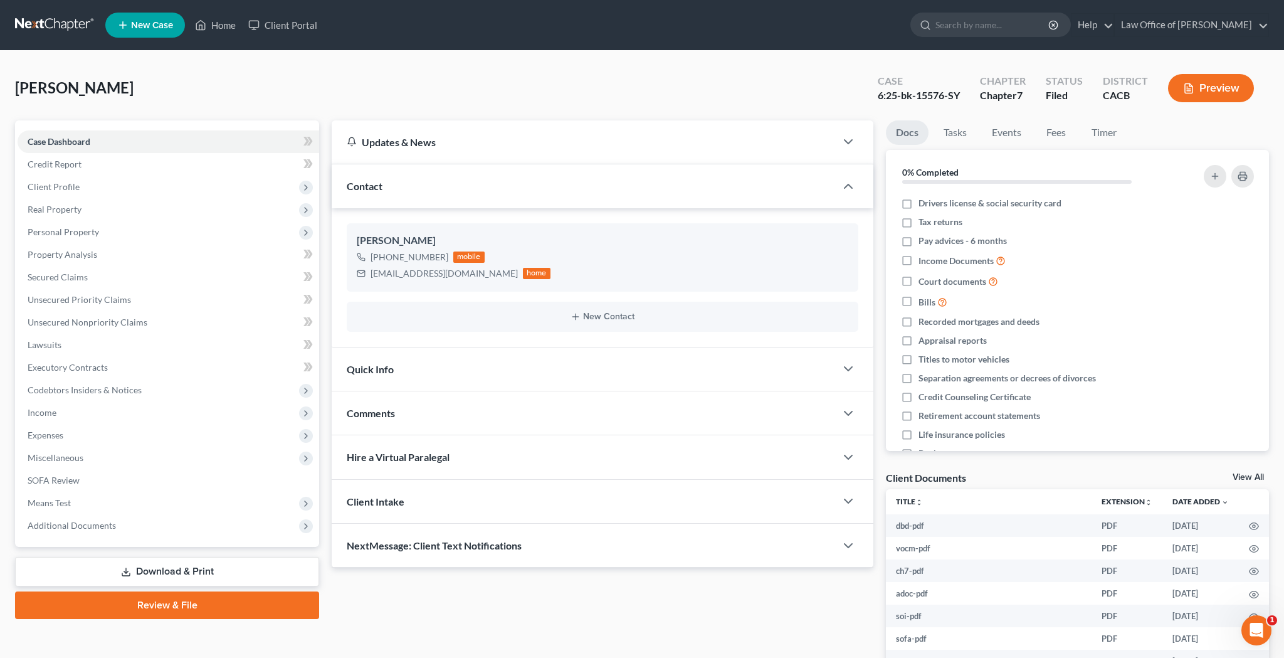
click at [350, 80] on div "[PERSON_NAME] Upgraded Case 6:25-bk-15576-SY Chapter Chapter 7 Status Filed Dis…" at bounding box center [642, 93] width 1254 height 55
